Goal: Navigation & Orientation: Find specific page/section

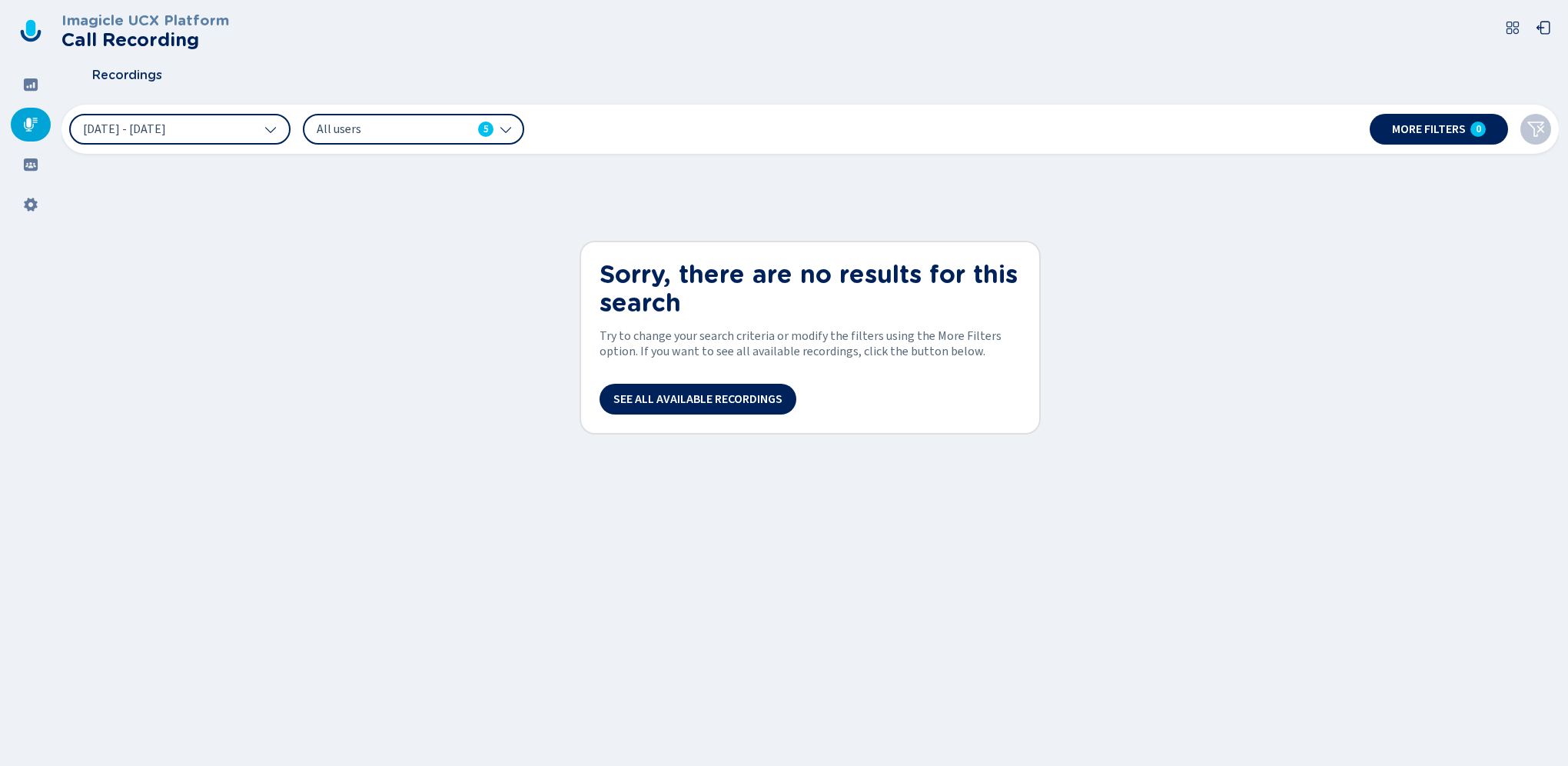
click at [1514, 32] on icon at bounding box center [1512, 27] width 12 height 12
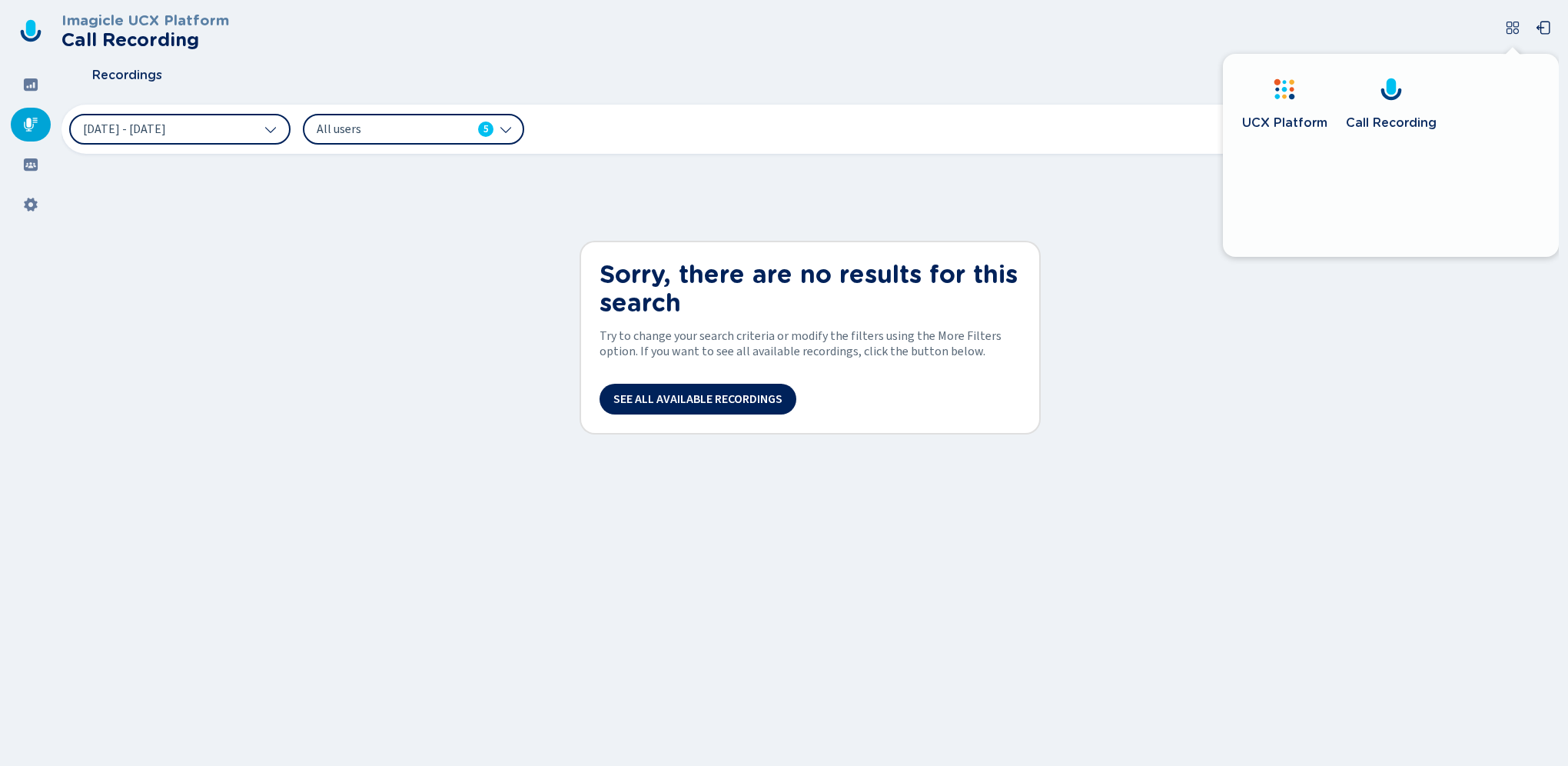
click at [1292, 106] on link "UCX Platform" at bounding box center [1284, 107] width 104 height 88
